Goal: Transaction & Acquisition: Obtain resource

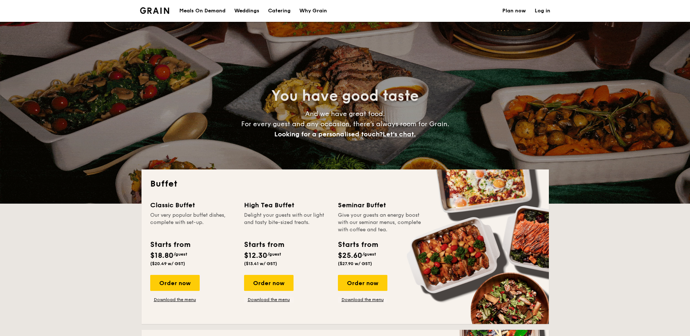
select select
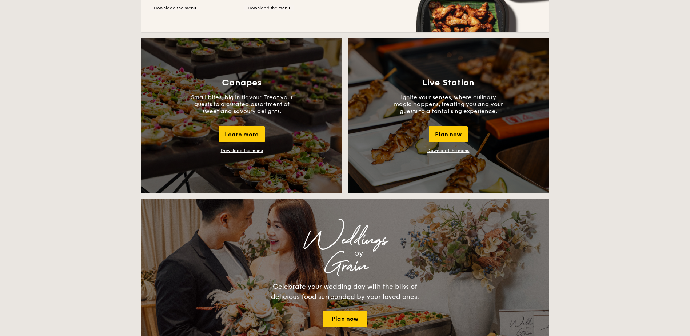
scroll to position [618, 0]
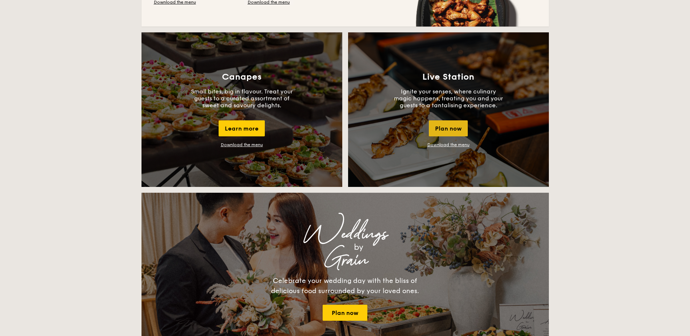
click at [443, 127] on div "Plan now" at bounding box center [448, 128] width 39 height 16
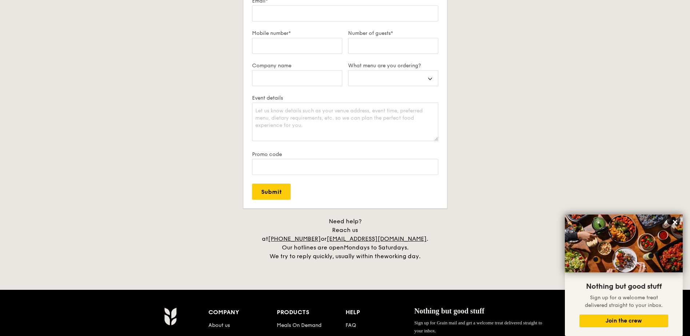
scroll to position [1430, 0]
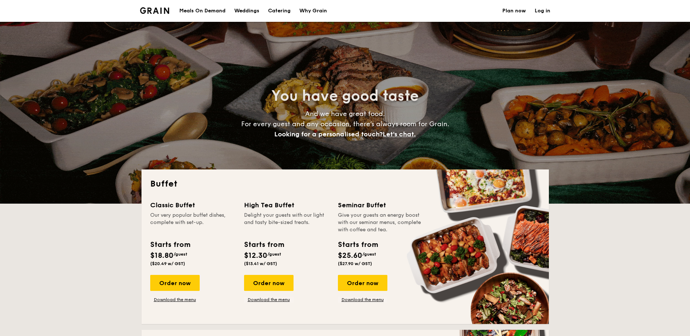
select select
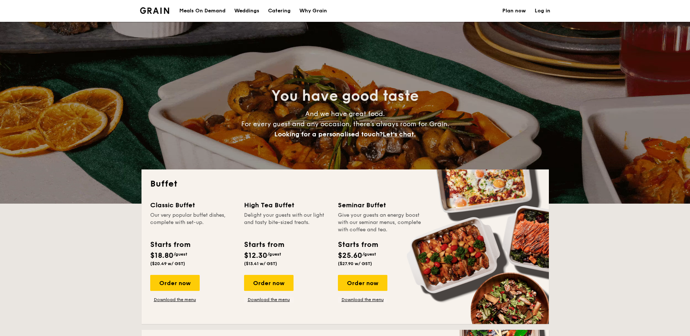
click at [289, 9] on h1 "Catering" at bounding box center [279, 11] width 23 height 22
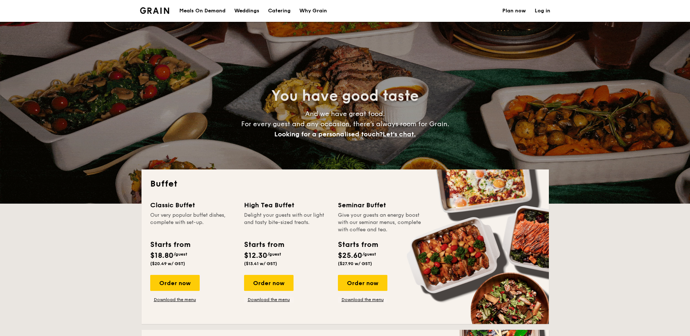
click at [287, 11] on h1 "Catering" at bounding box center [279, 11] width 23 height 22
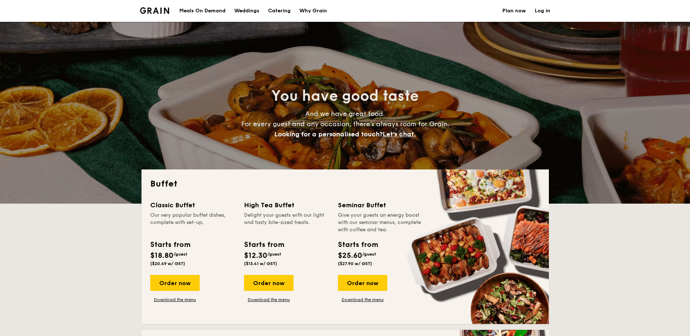
click at [510, 9] on link "Plan now" at bounding box center [514, 11] width 24 height 22
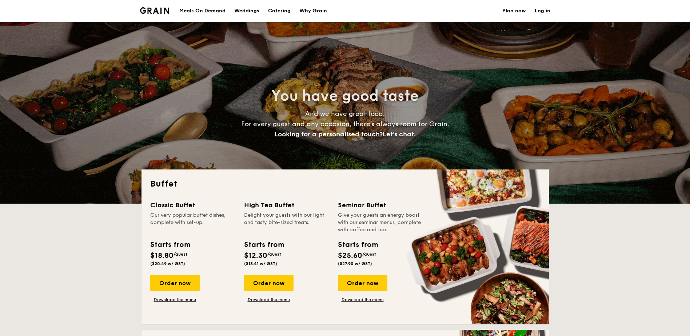
click at [272, 11] on h1 "Catering" at bounding box center [279, 11] width 23 height 22
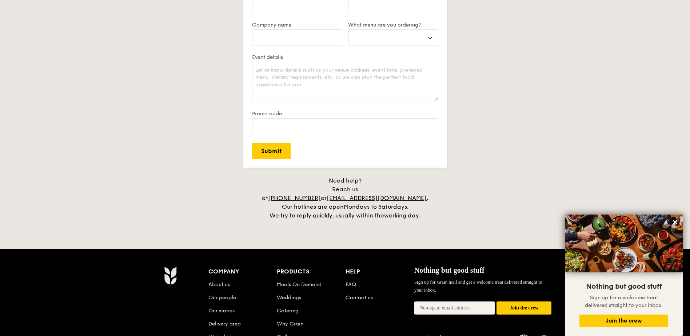
scroll to position [1382, 0]
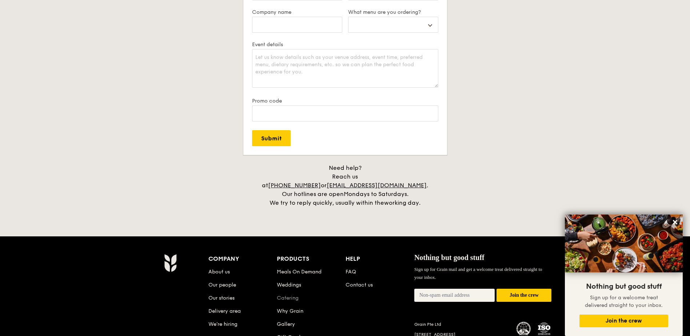
click at [295, 295] on link "Catering" at bounding box center [288, 298] width 22 height 6
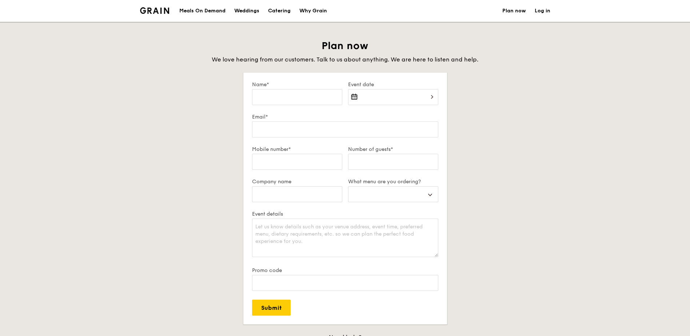
select select
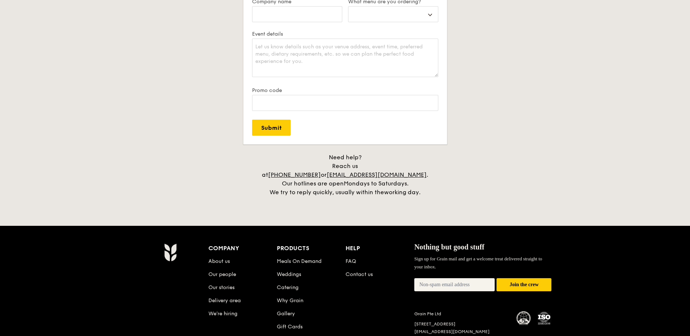
scroll to position [182, 0]
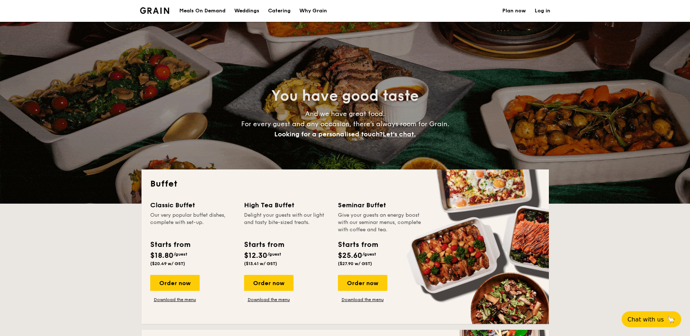
select select
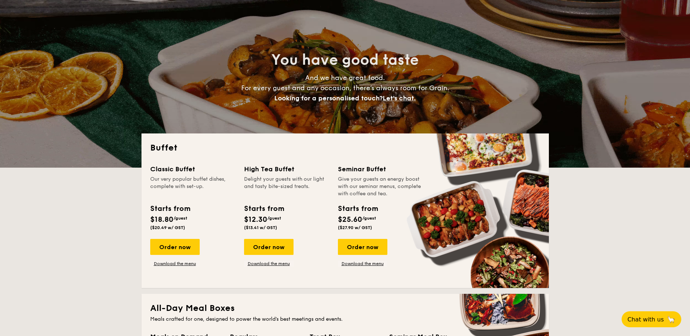
scroll to position [36, 0]
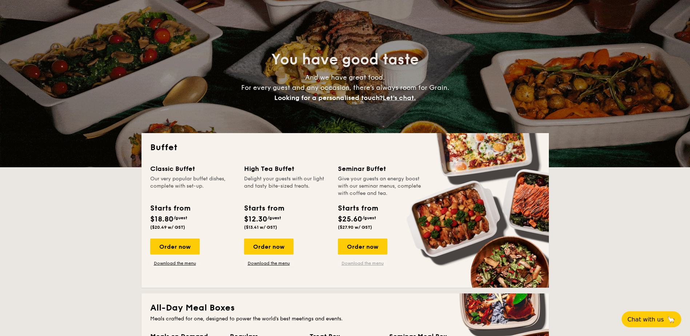
click at [365, 265] on link "Download the menu" at bounding box center [362, 263] width 49 height 6
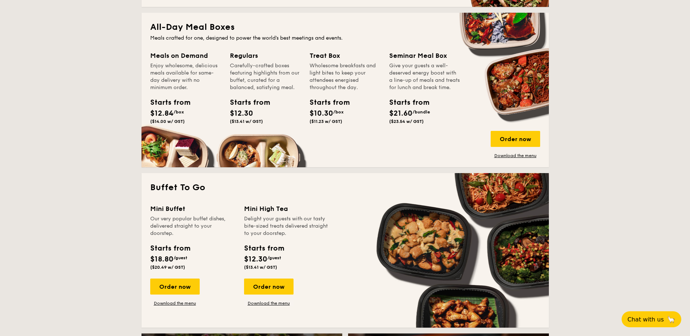
scroll to position [327, 0]
